Goal: Communication & Community: Answer question/provide support

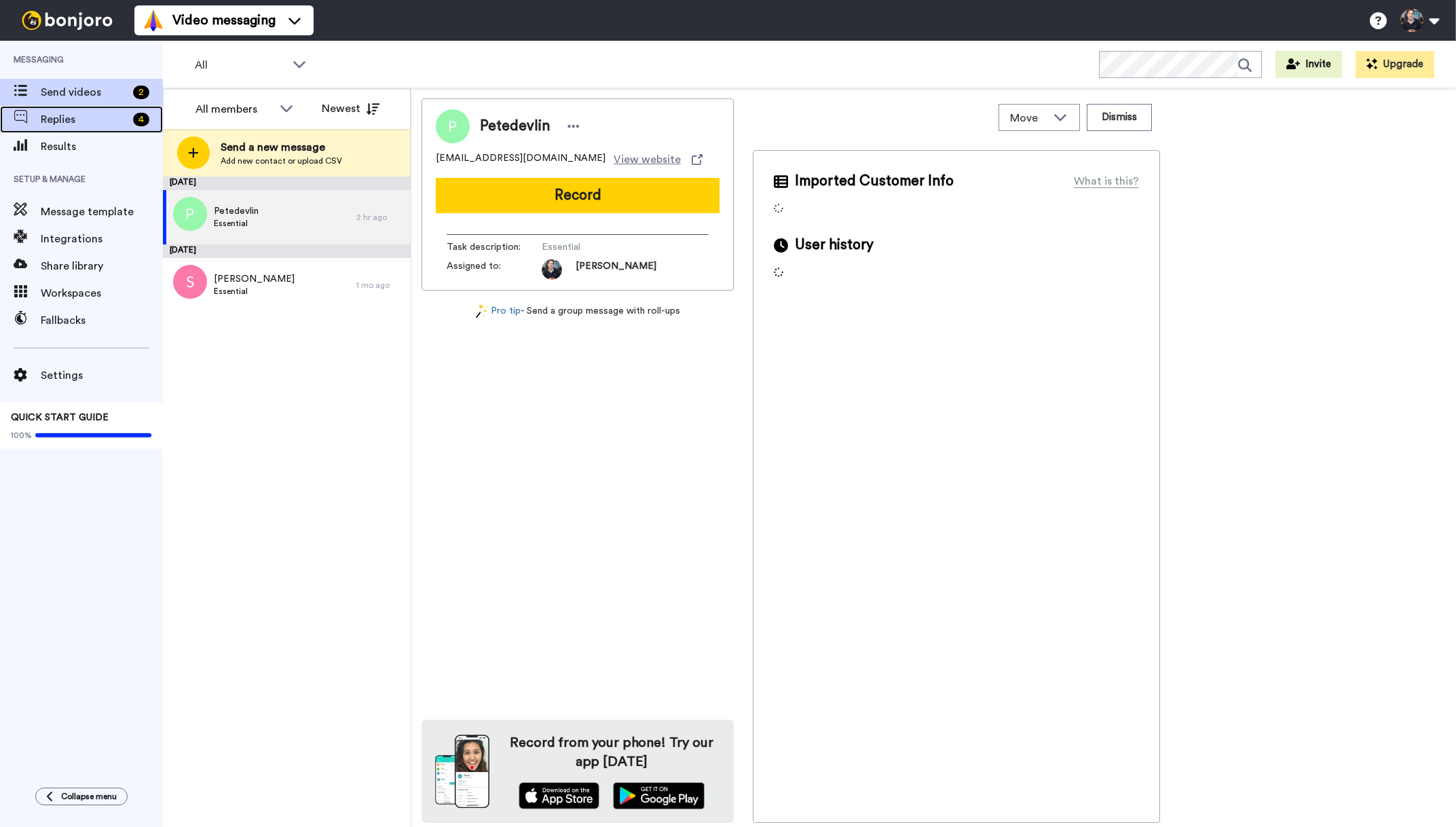
click at [85, 123] on span "Replies" at bounding box center [84, 119] width 87 height 16
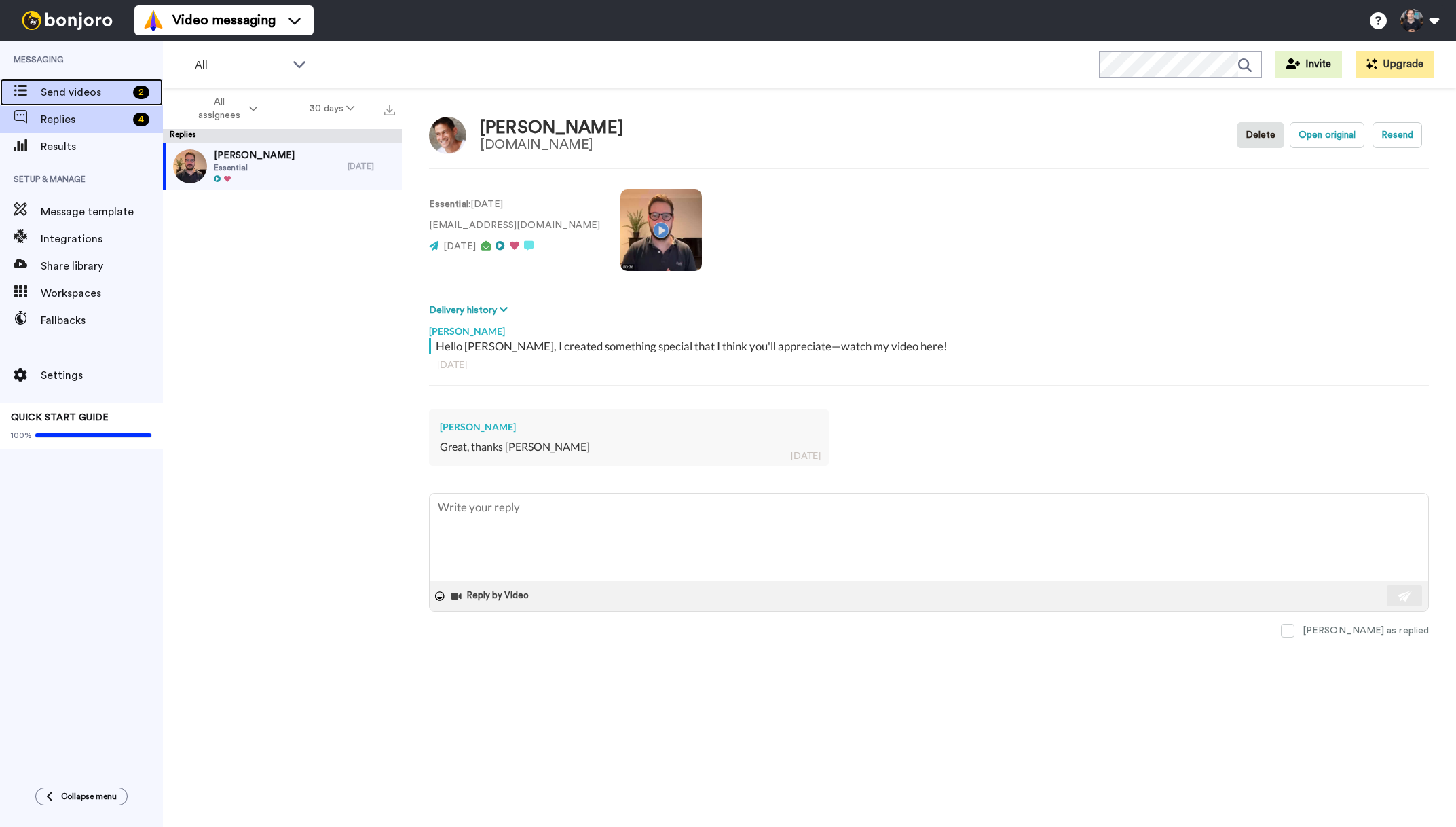
click at [89, 93] on span "Send videos" at bounding box center [84, 92] width 87 height 16
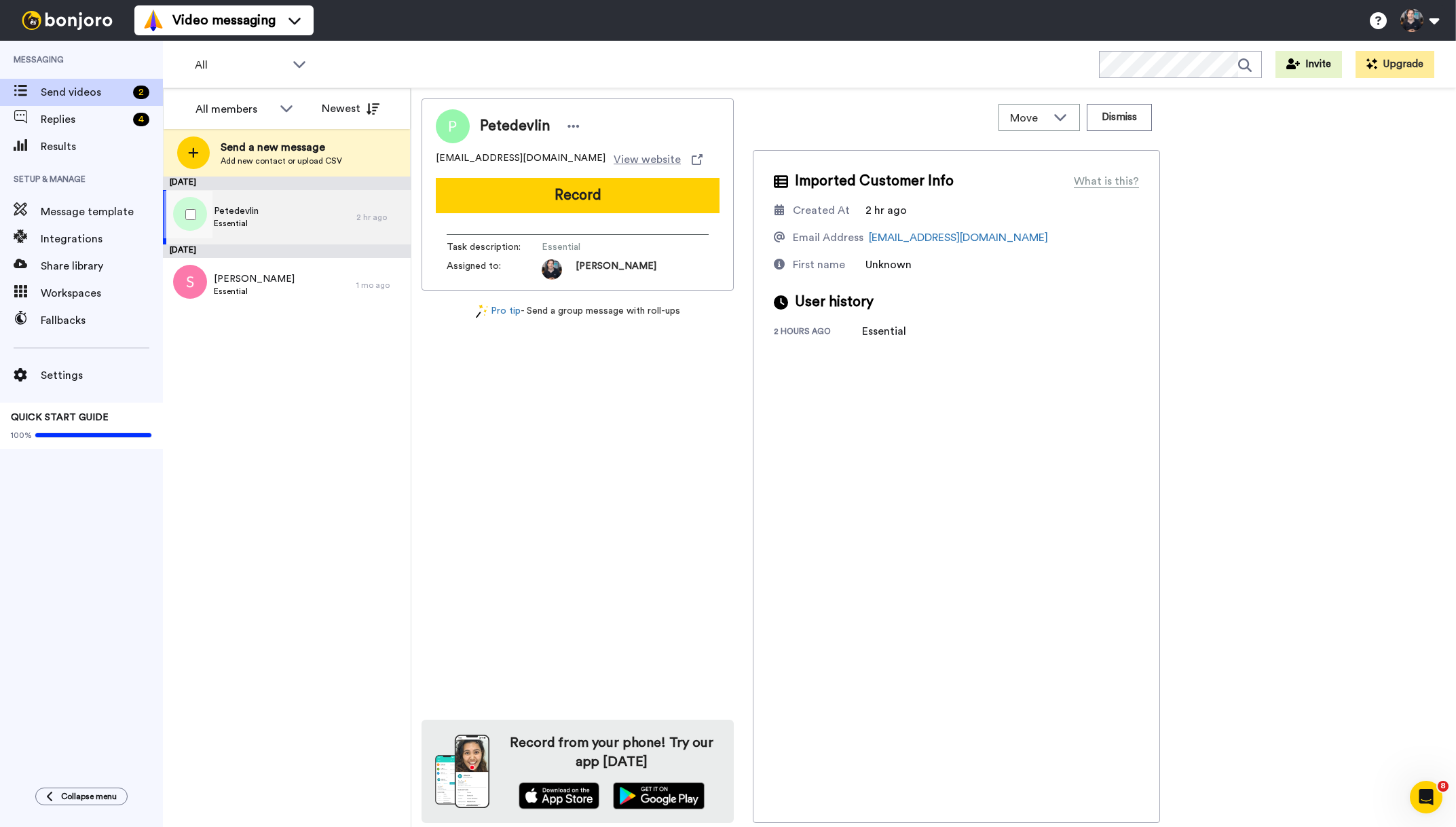
click at [287, 229] on div "Petedevlin Essential" at bounding box center [259, 217] width 193 height 54
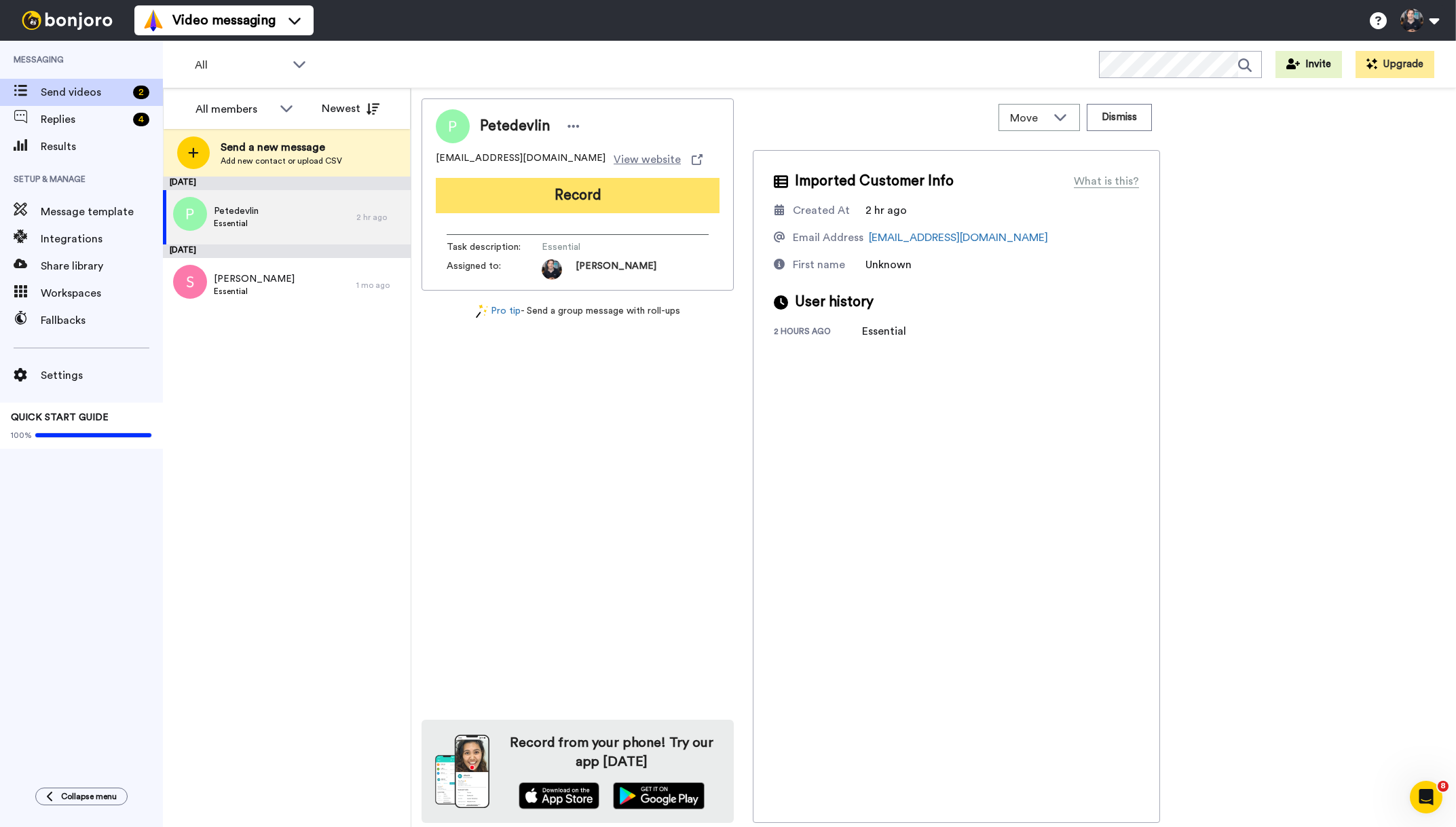
click at [575, 192] on button "Record" at bounding box center [577, 196] width 284 height 35
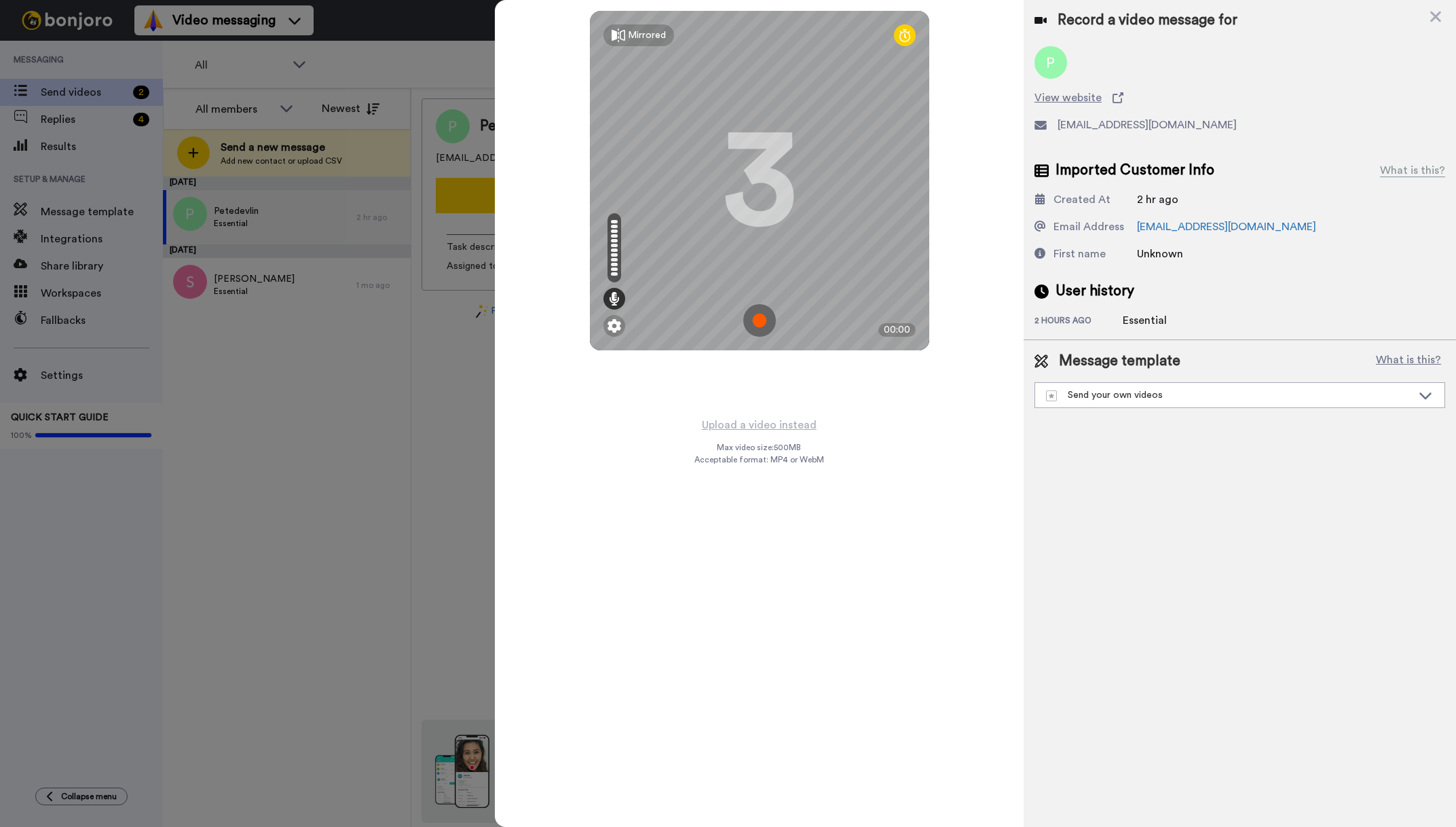
click at [754, 327] on img at bounding box center [760, 320] width 33 height 33
click at [763, 315] on img at bounding box center [760, 320] width 33 height 33
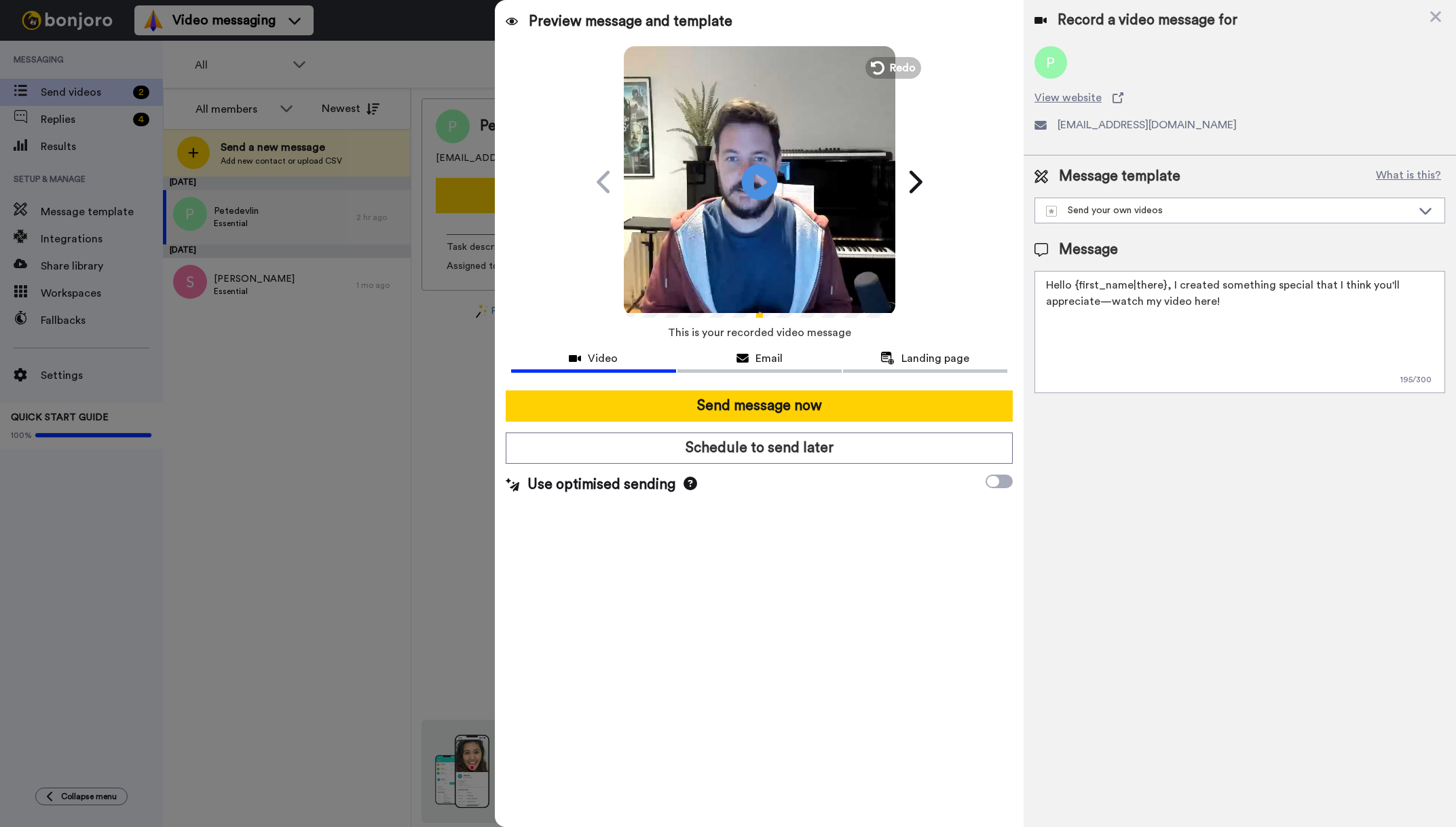
click at [755, 179] on icon "Play/Pause" at bounding box center [759, 181] width 36 height 64
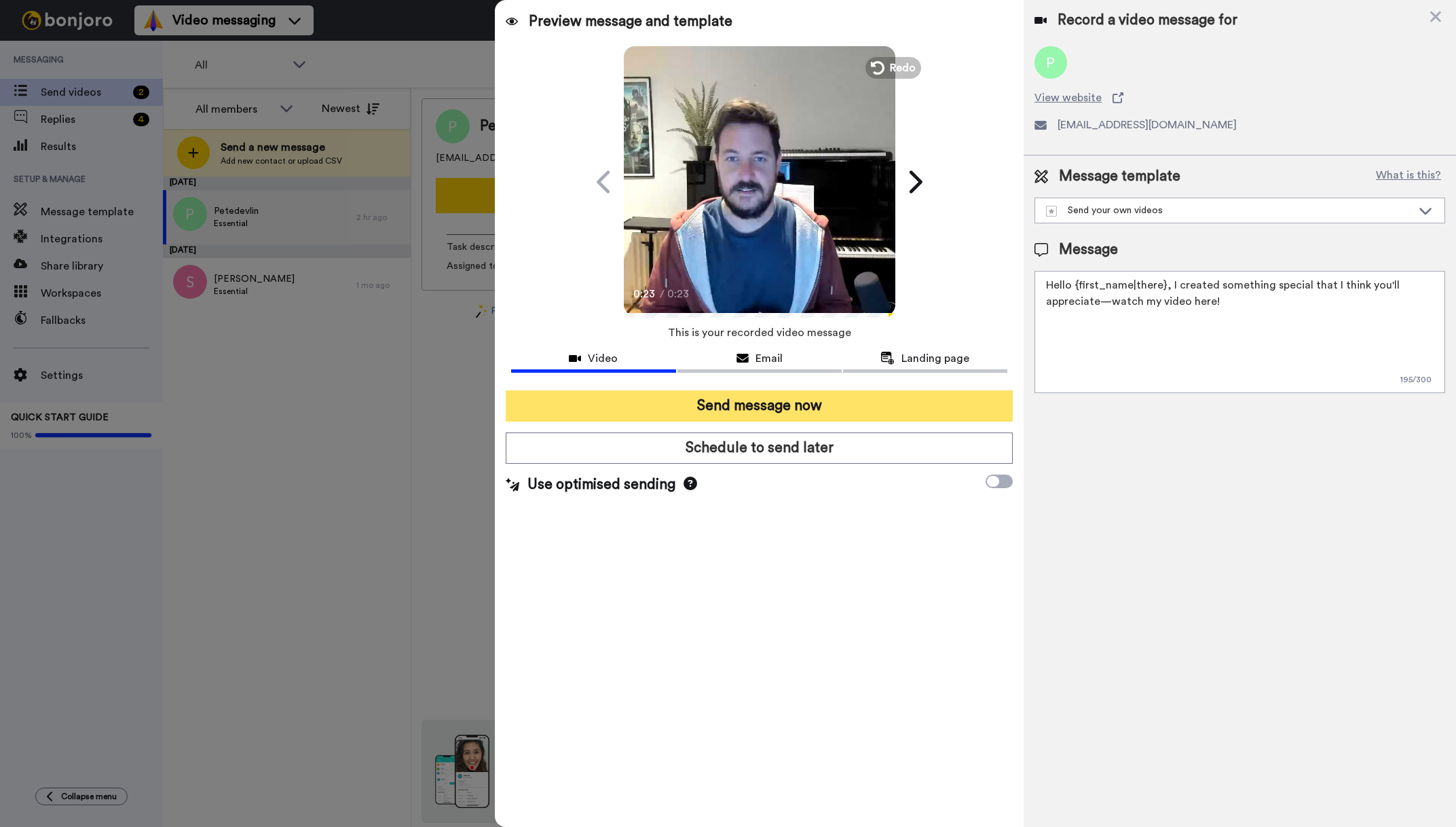
click at [773, 408] on button "Send message now" at bounding box center [759, 405] width 507 height 31
